Goal: Information Seeking & Learning: Learn about a topic

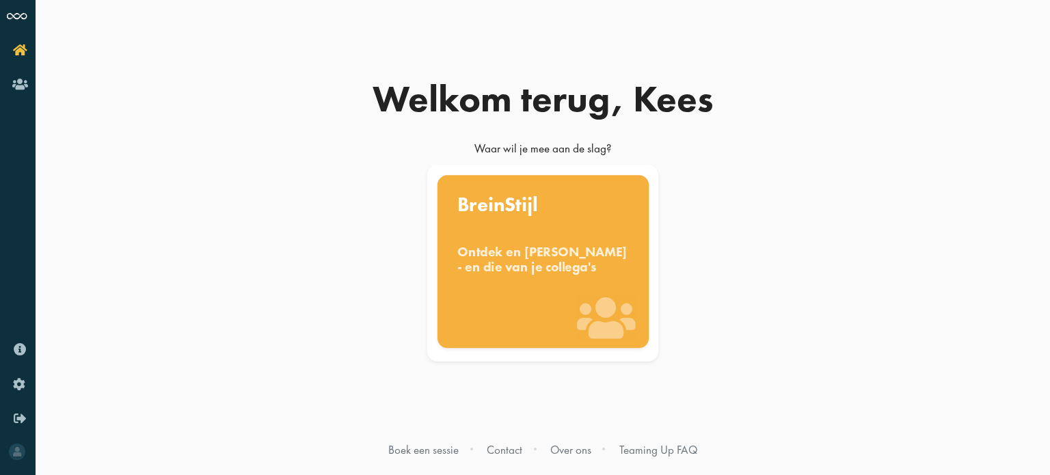
click at [511, 262] on div "Ontdek en benut jouw denkstijl - en die van je collega's" at bounding box center [543, 259] width 172 height 30
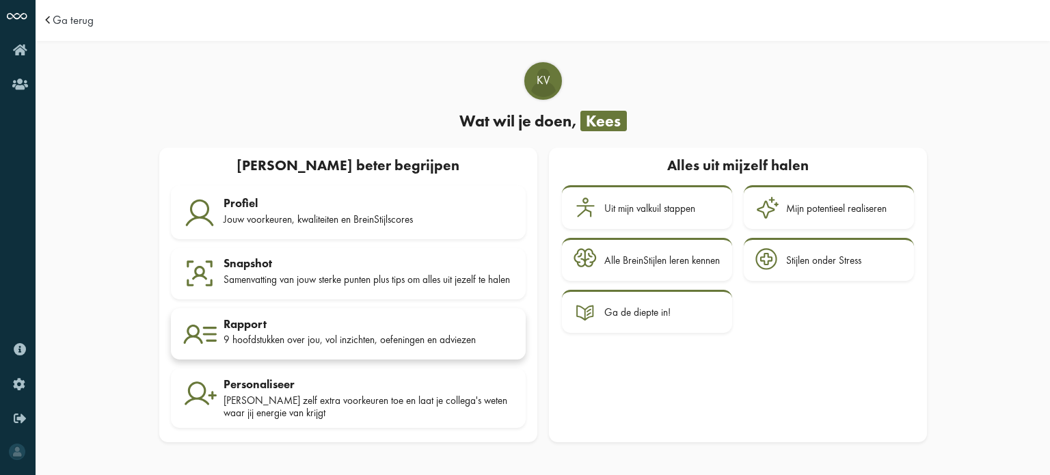
click at [278, 339] on div "9 hoofdstukken over jou, vol inzichten, oefeningen en adviezen" at bounding box center [369, 340] width 291 height 12
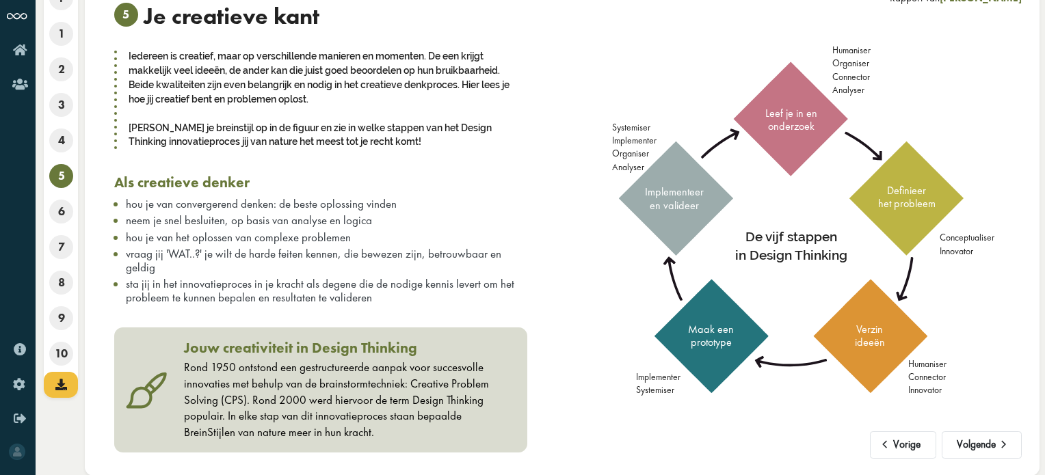
scroll to position [70, 0]
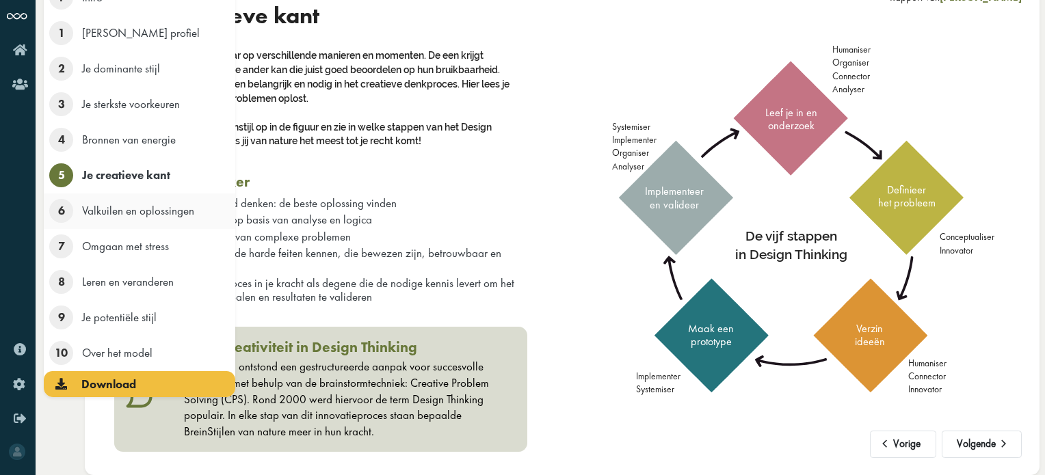
click at [59, 211] on span "6" at bounding box center [61, 211] width 24 height 24
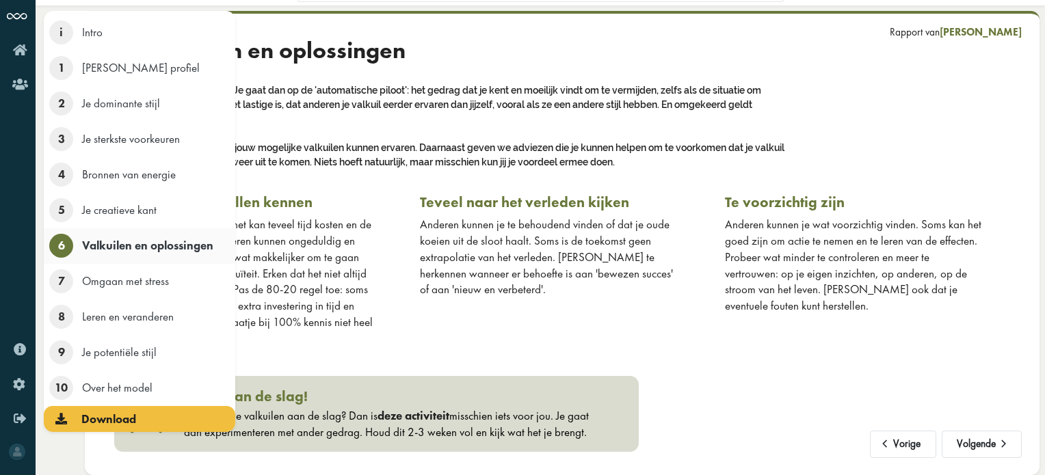
scroll to position [36, 0]
click at [57, 106] on span "2" at bounding box center [61, 104] width 24 height 24
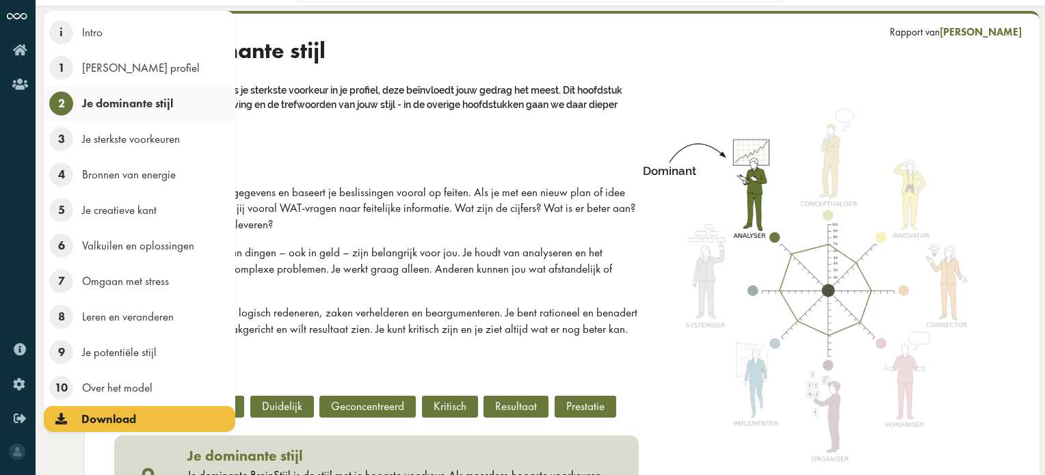
scroll to position [70, 0]
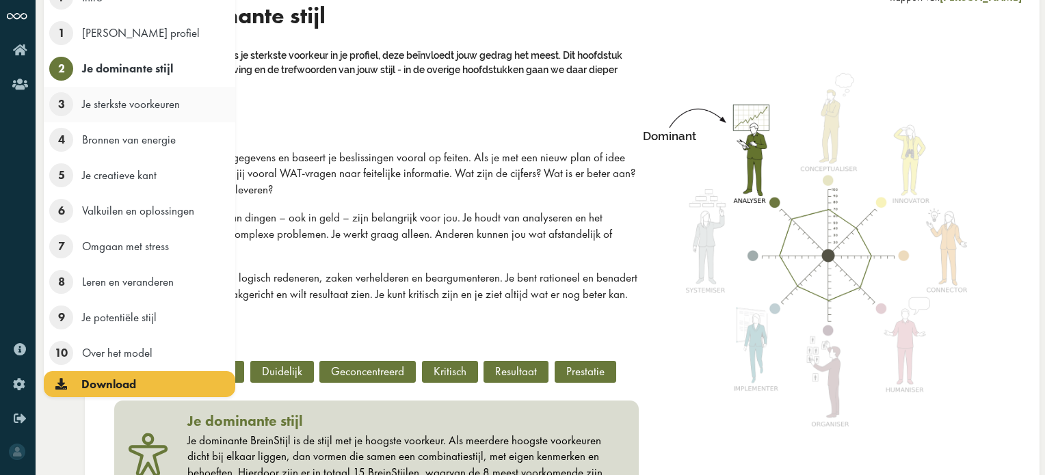
click at [65, 108] on span "3" at bounding box center [61, 104] width 24 height 24
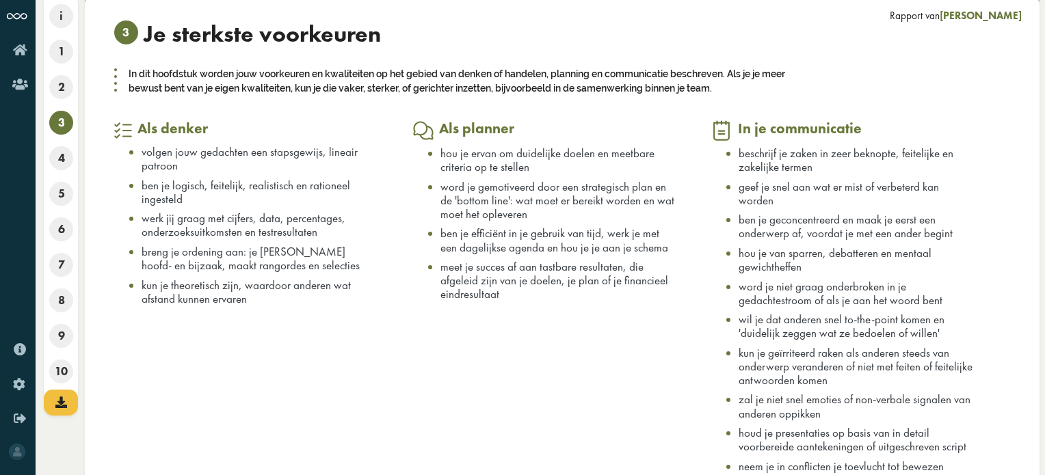
scroll to position [2, 0]
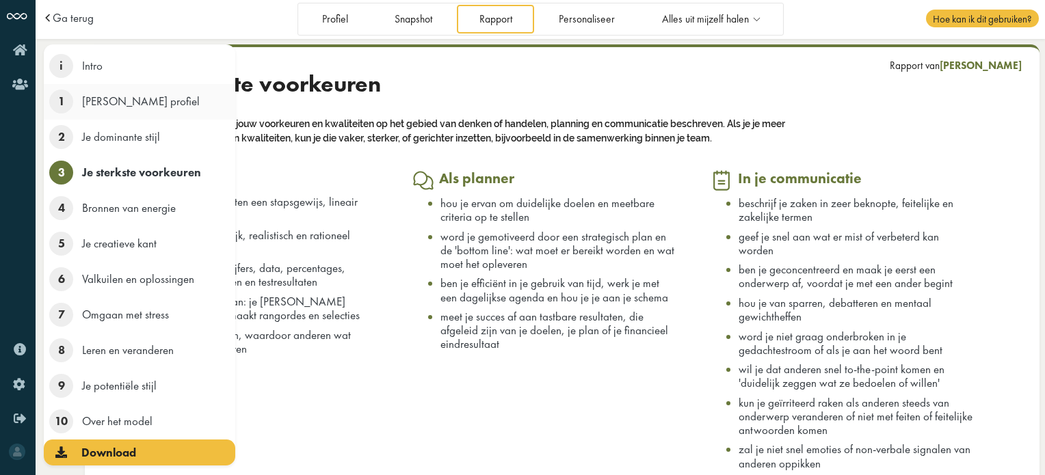
click at [59, 101] on span "1" at bounding box center [61, 102] width 24 height 24
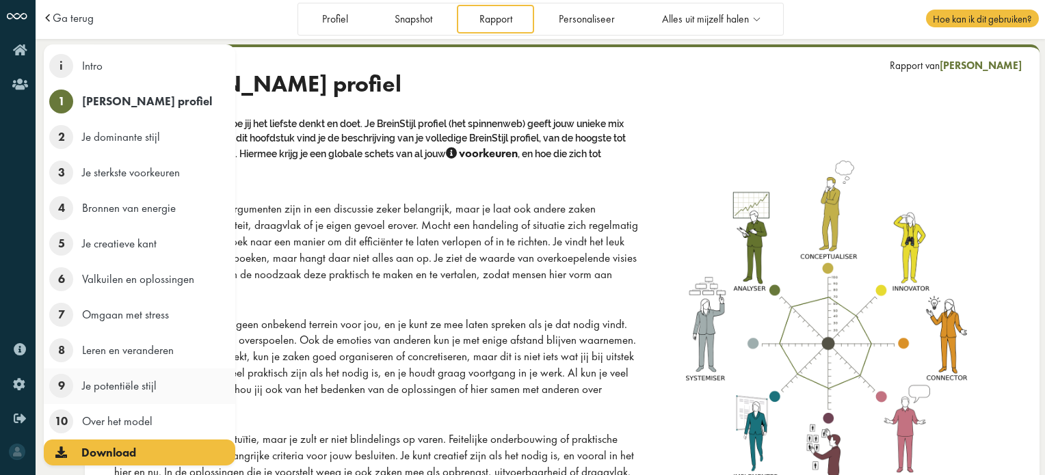
click at [63, 388] on span "9" at bounding box center [61, 386] width 24 height 24
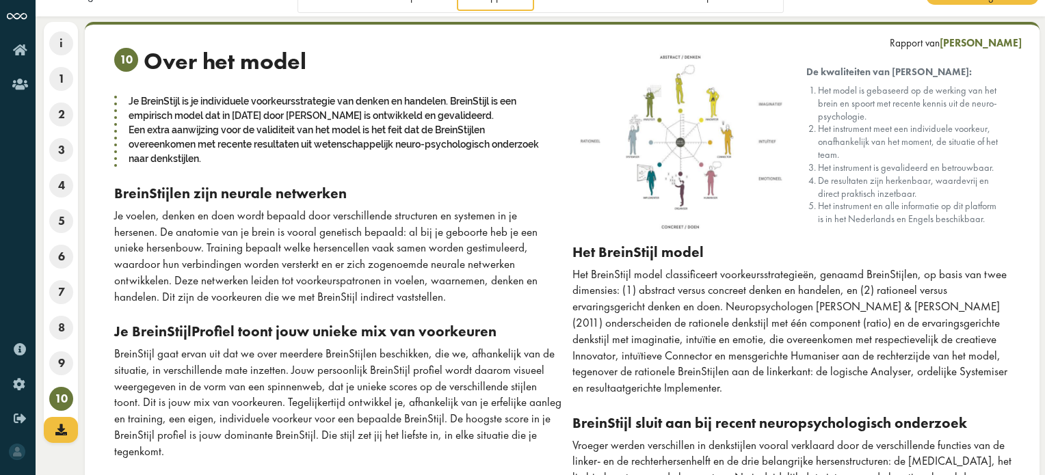
scroll to position [0, 0]
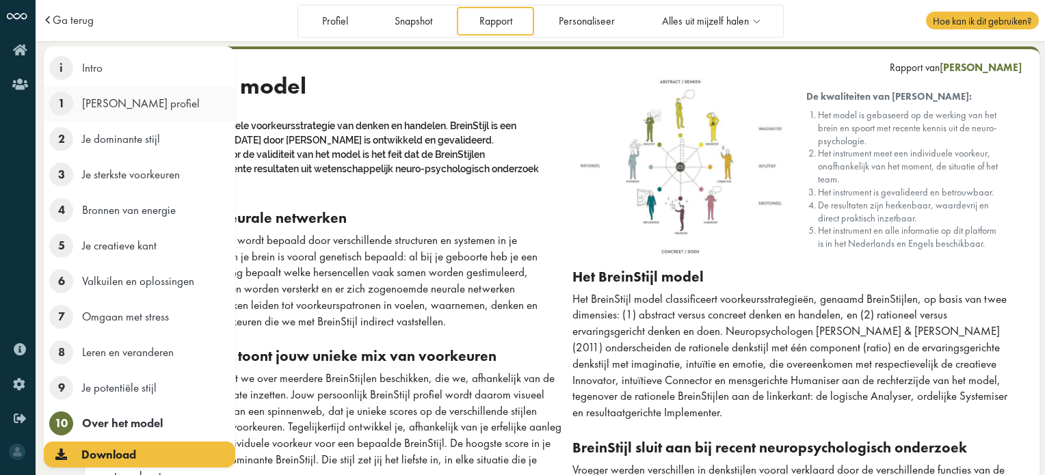
click at [133, 99] on span "Je BreinStijl profiel" at bounding box center [141, 103] width 118 height 15
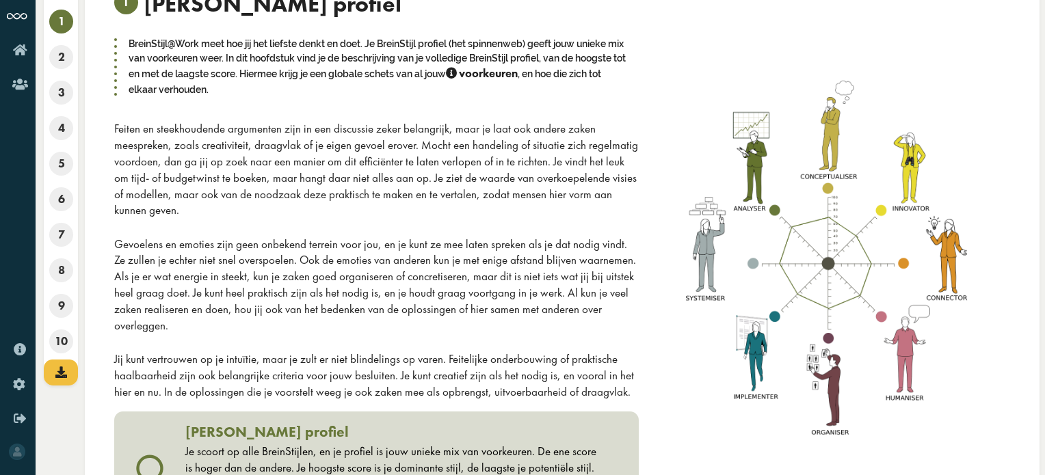
scroll to position [127, 0]
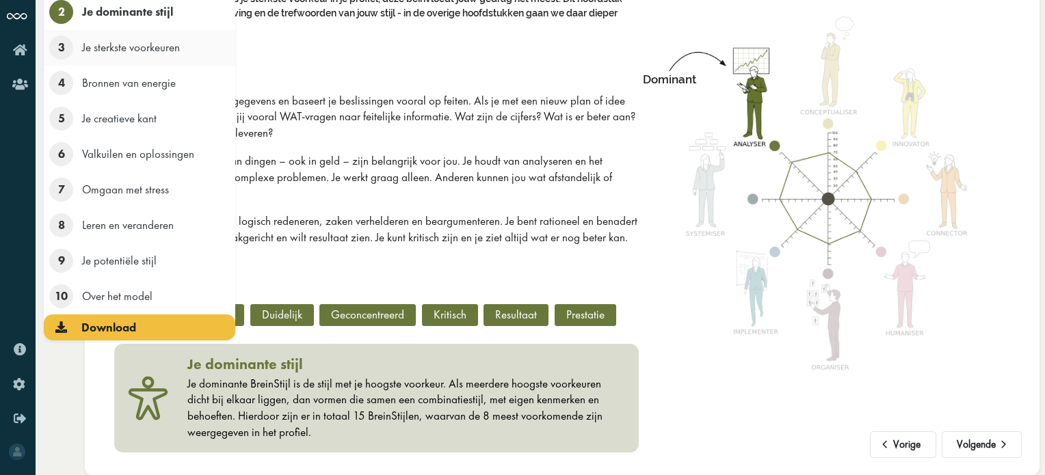
click at [63, 49] on span "3" at bounding box center [61, 48] width 24 height 24
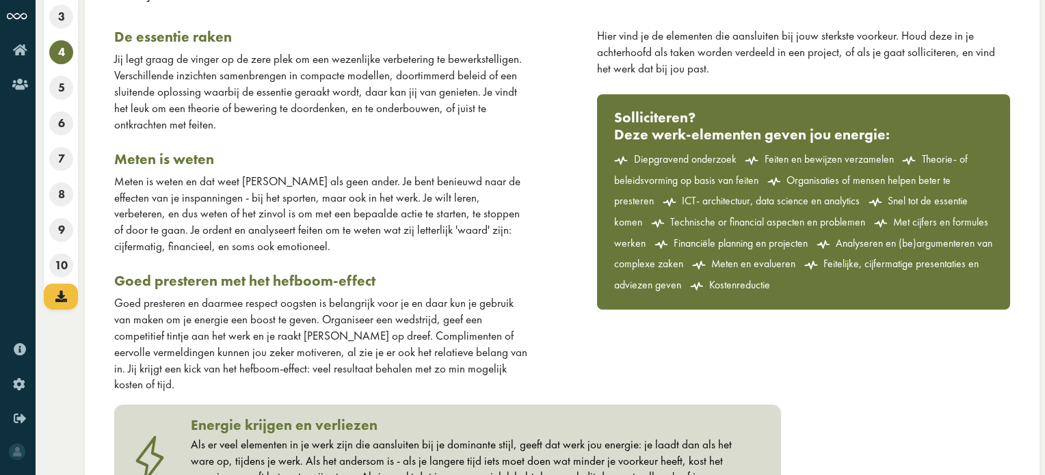
scroll to position [0, 0]
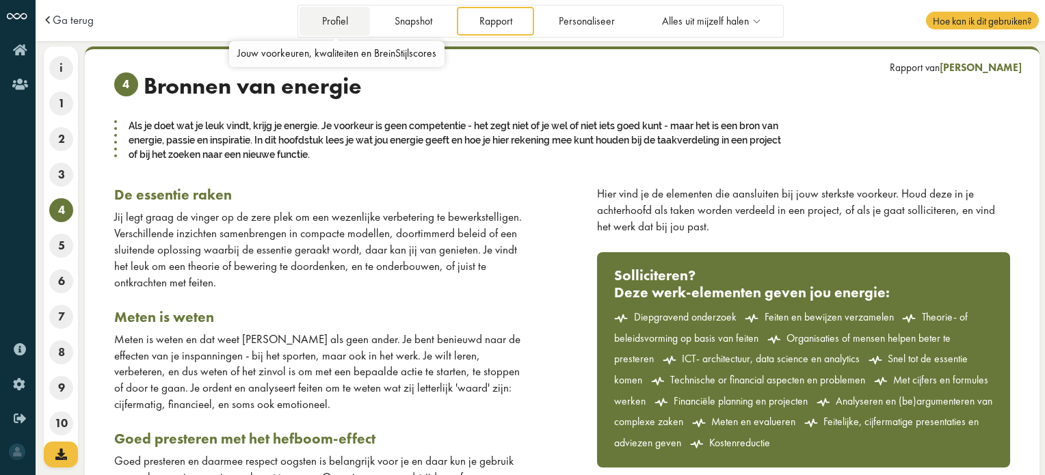
click at [333, 23] on link "Profiel" at bounding box center [335, 21] width 70 height 28
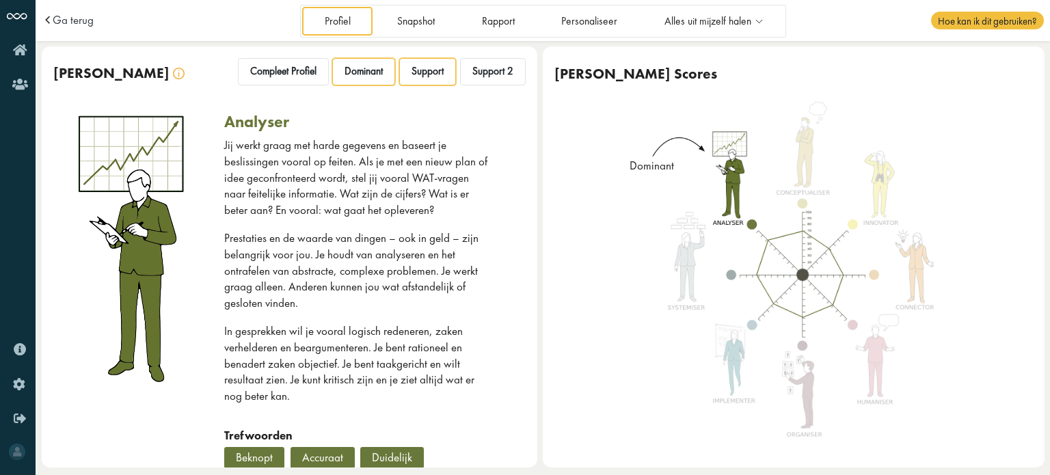
click at [422, 75] on span "Support" at bounding box center [428, 71] width 32 height 13
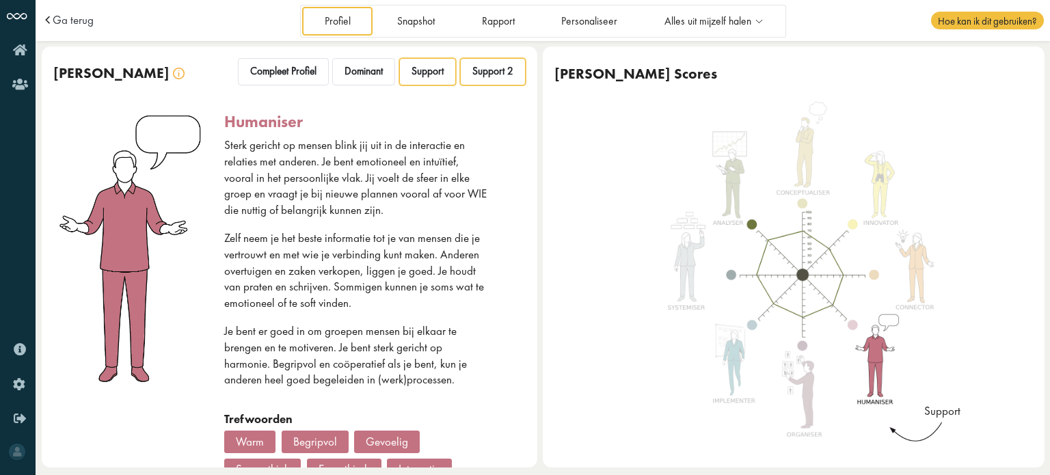
click at [499, 76] on span "Support 2" at bounding box center [493, 71] width 41 height 13
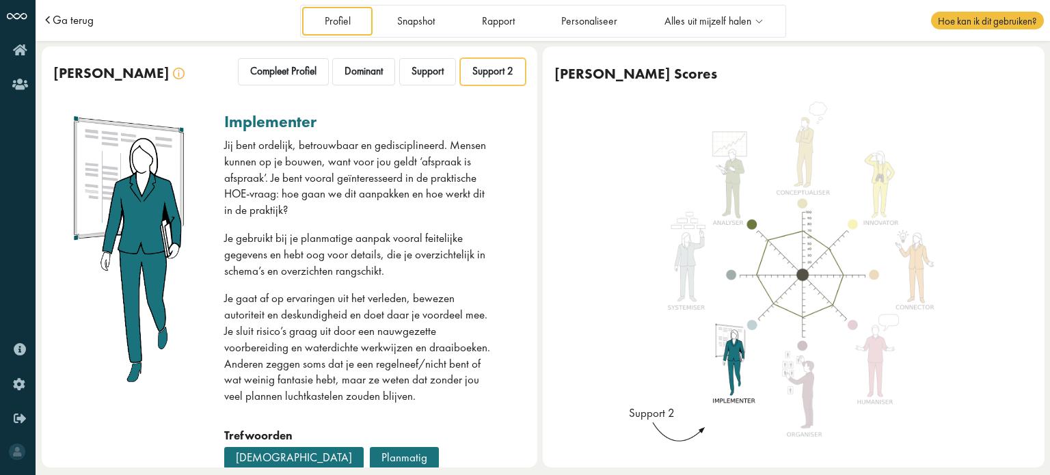
click at [79, 21] on span "Ga terug" at bounding box center [73, 20] width 41 height 12
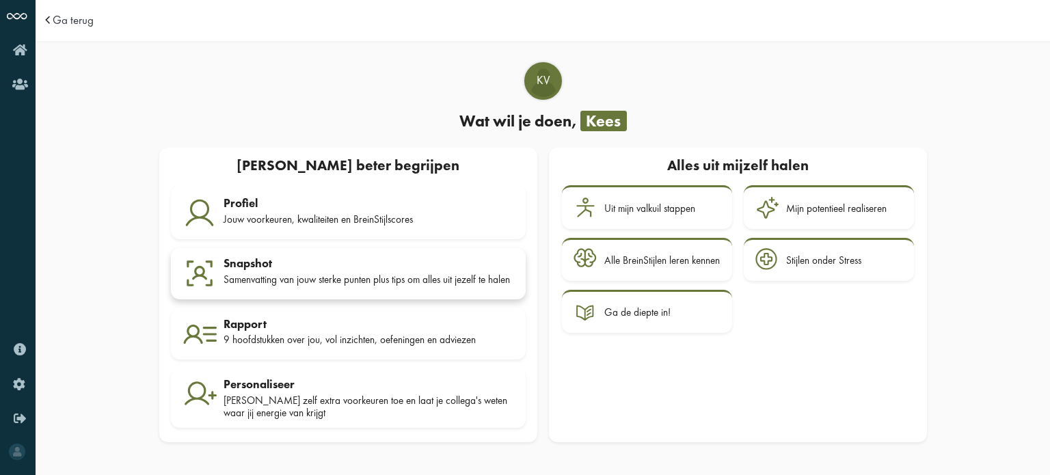
click at [355, 280] on div "Samenvatting van jouw sterke punten plus tips om alles uit jezelf te halen" at bounding box center [369, 280] width 291 height 12
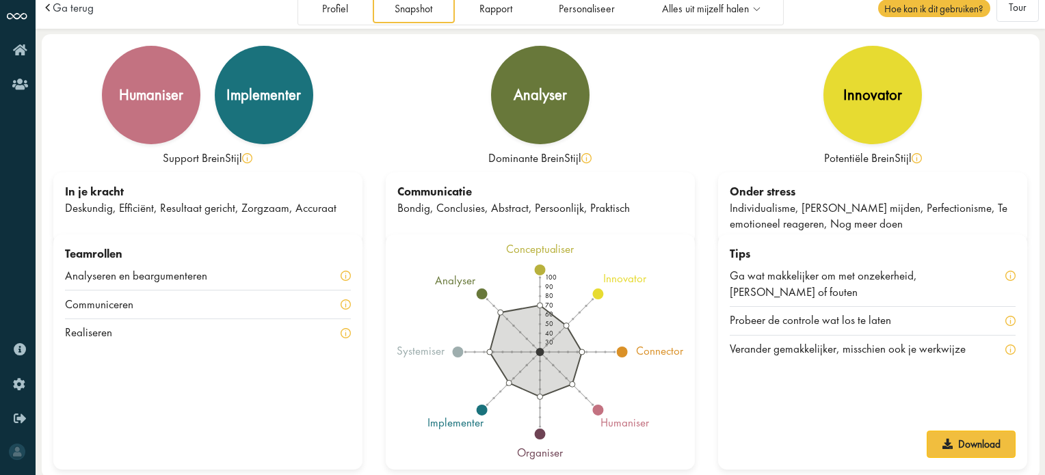
scroll to position [16, 0]
